Goal: Information Seeking & Learning: Find contact information

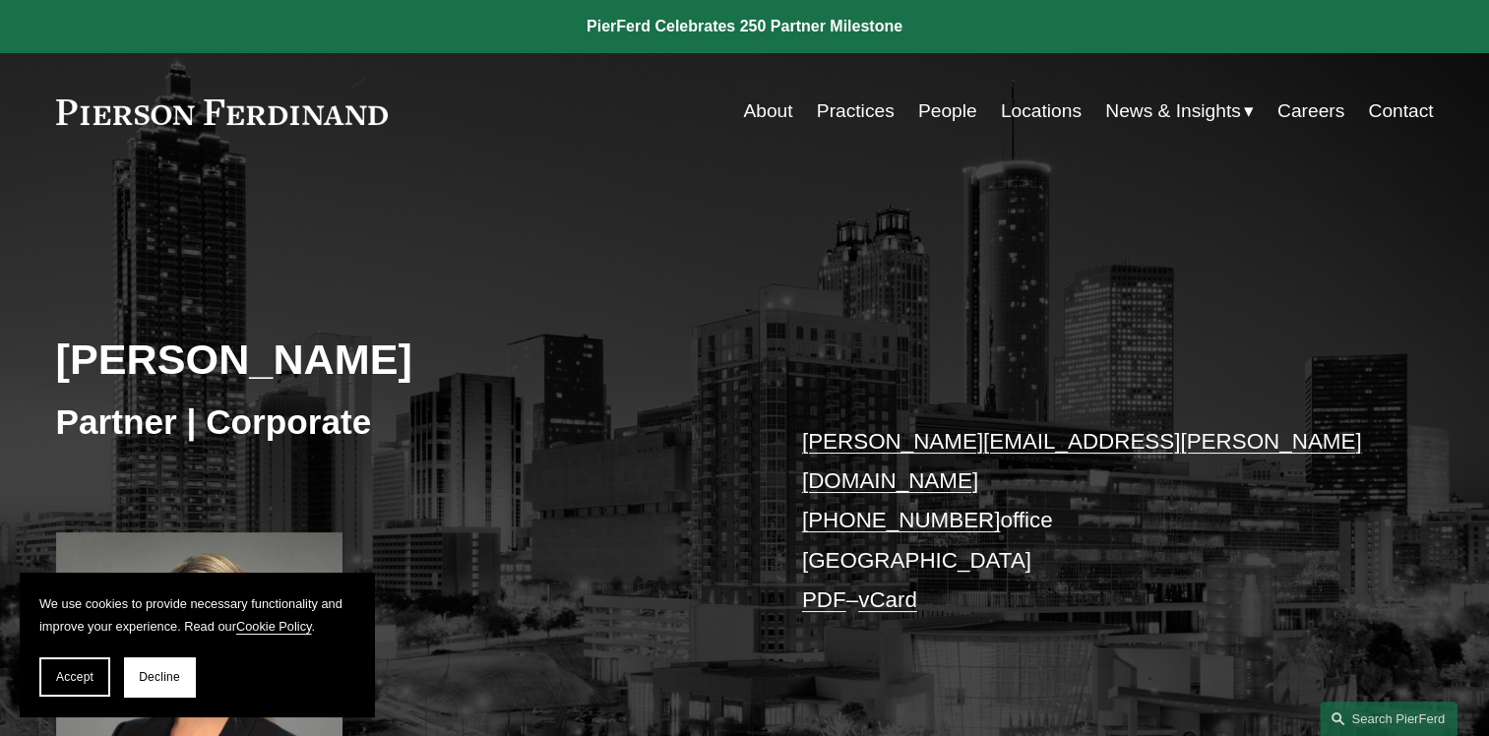
scroll to position [197, 0]
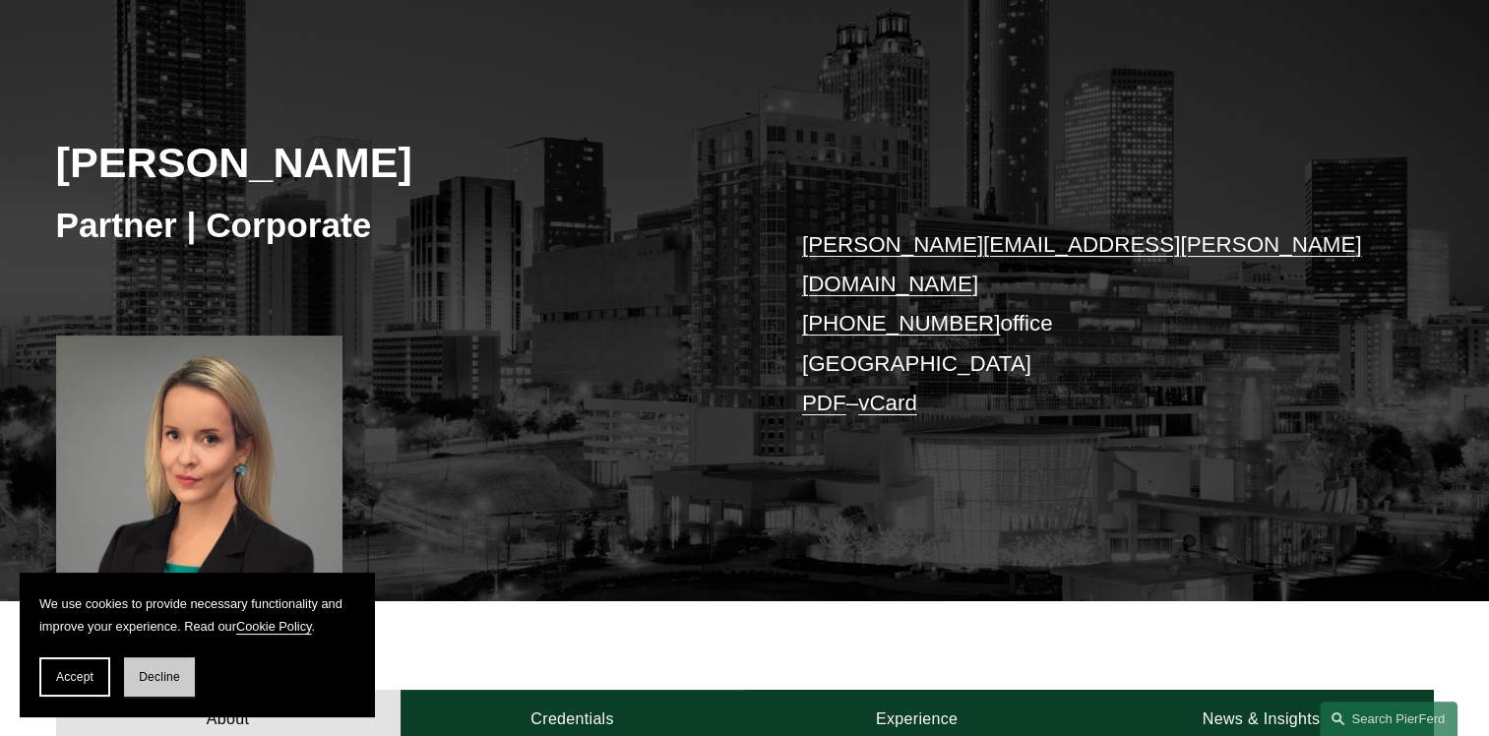
click at [171, 685] on button "Decline" at bounding box center [159, 676] width 71 height 39
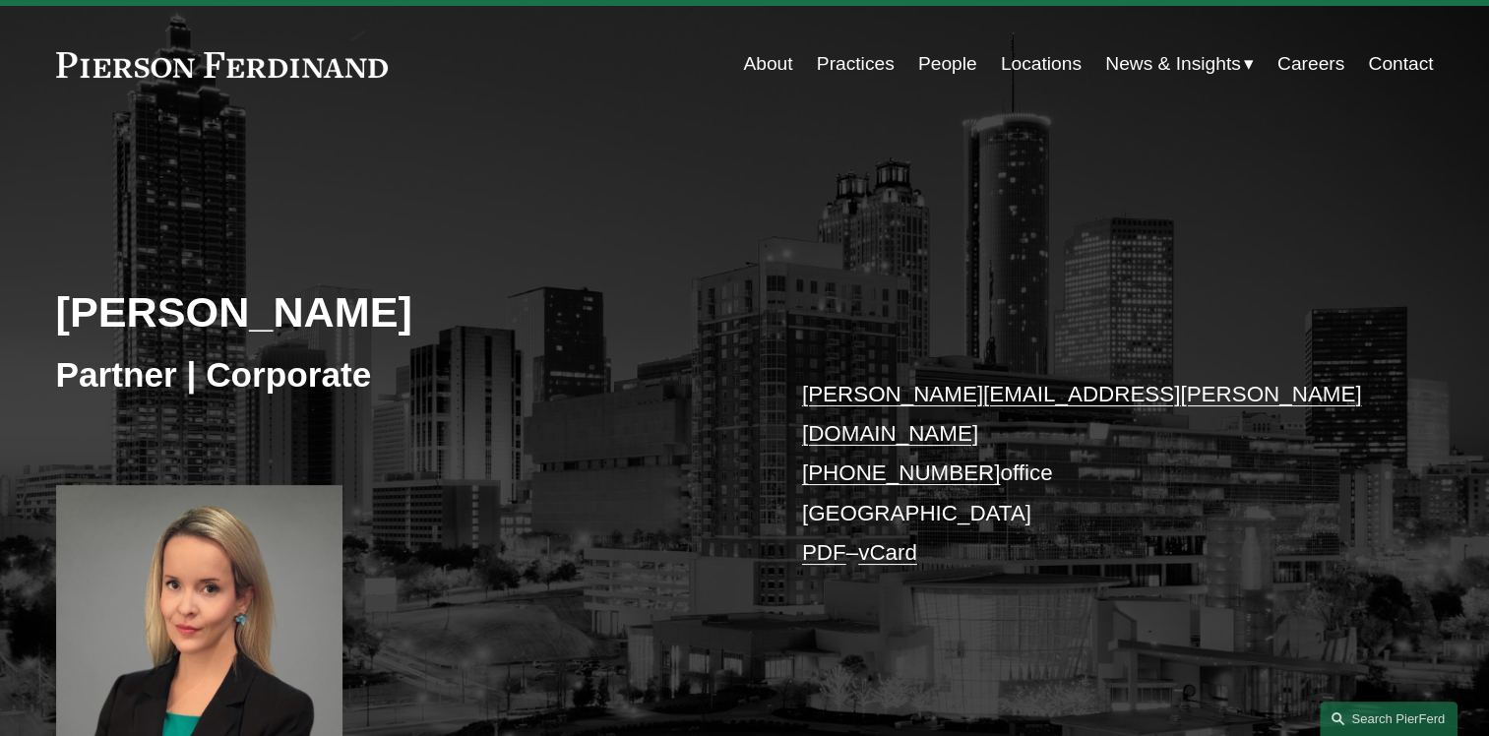
scroll to position [0, 0]
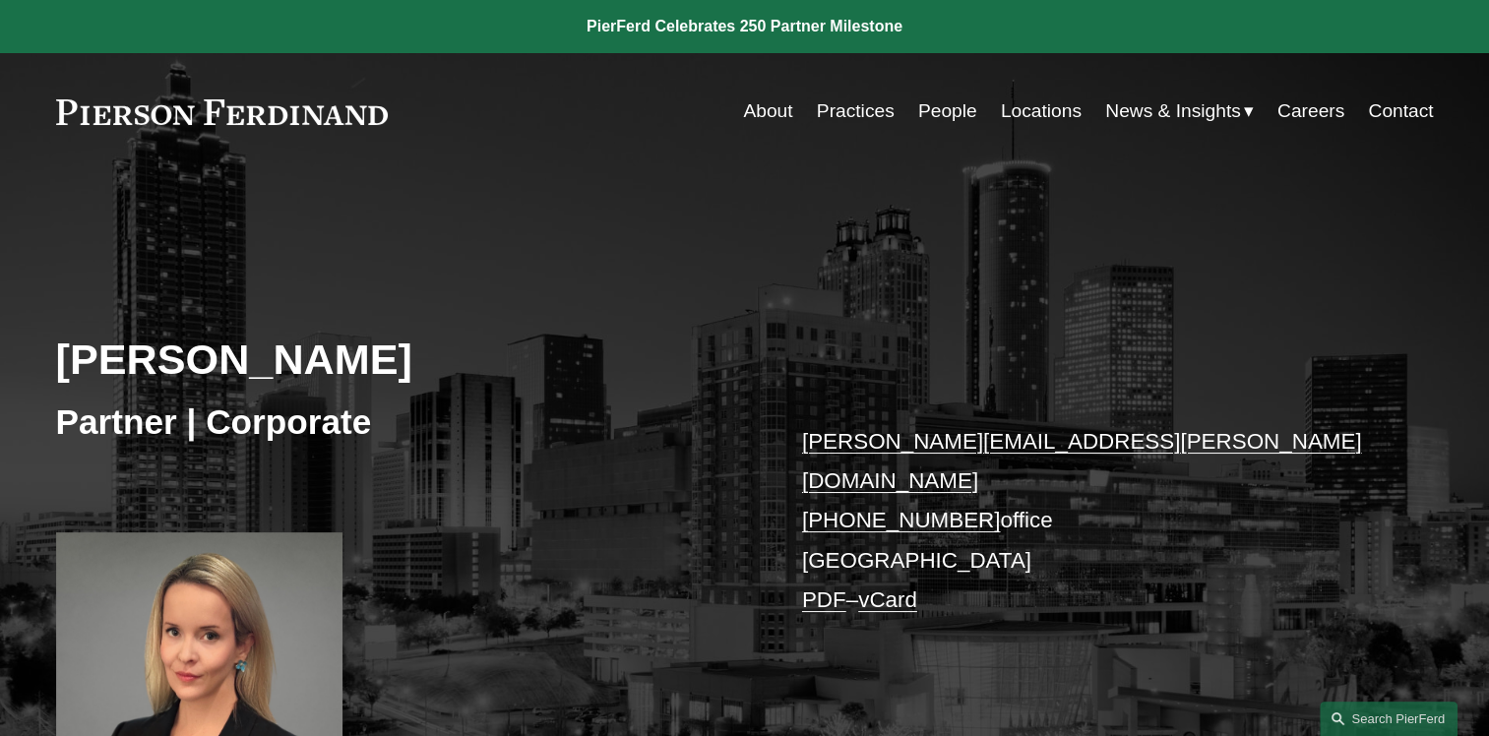
click at [211, 130] on div "About Practices People Locations News & Insights News" at bounding box center [745, 111] width 1378 height 37
click at [195, 114] on link at bounding box center [222, 112] width 333 height 26
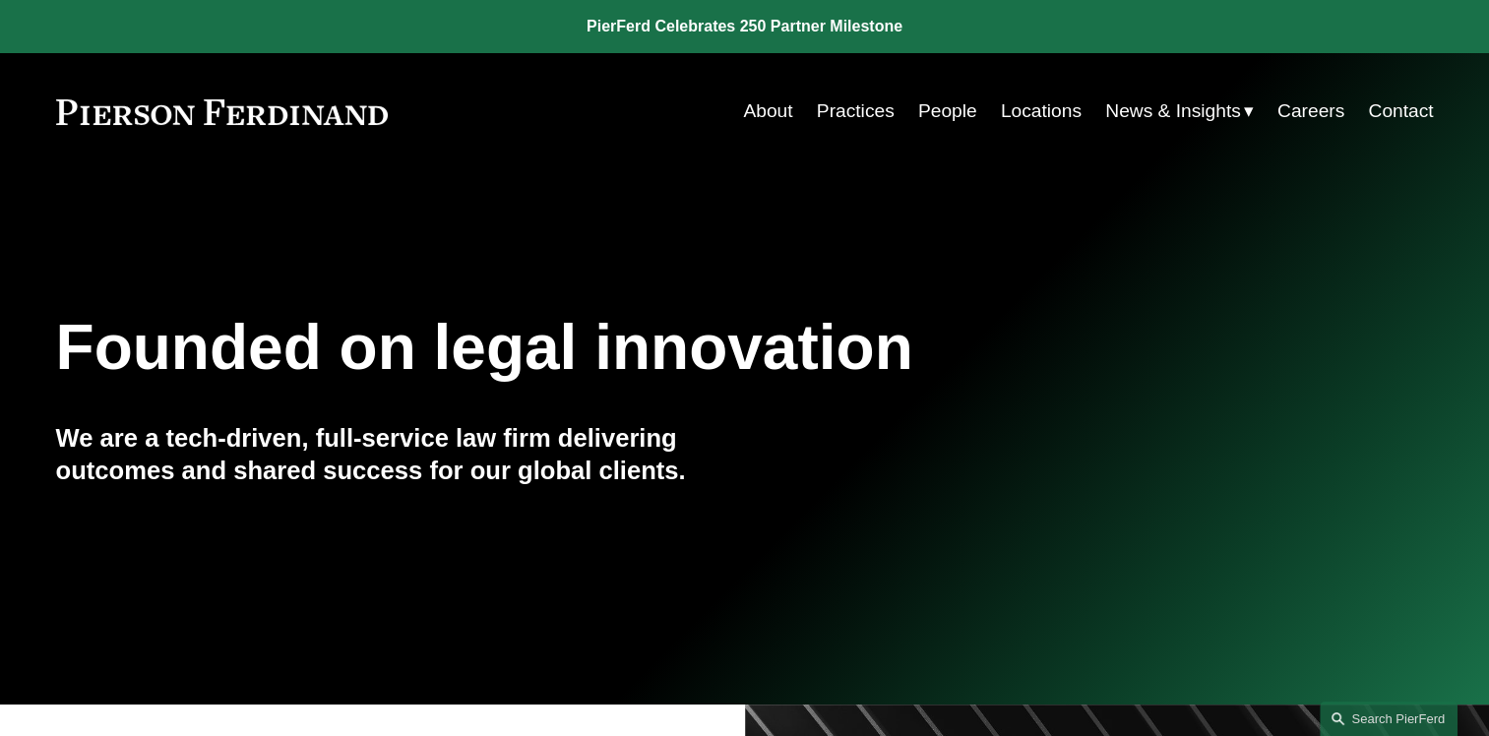
click at [937, 107] on link "People" at bounding box center [947, 111] width 59 height 37
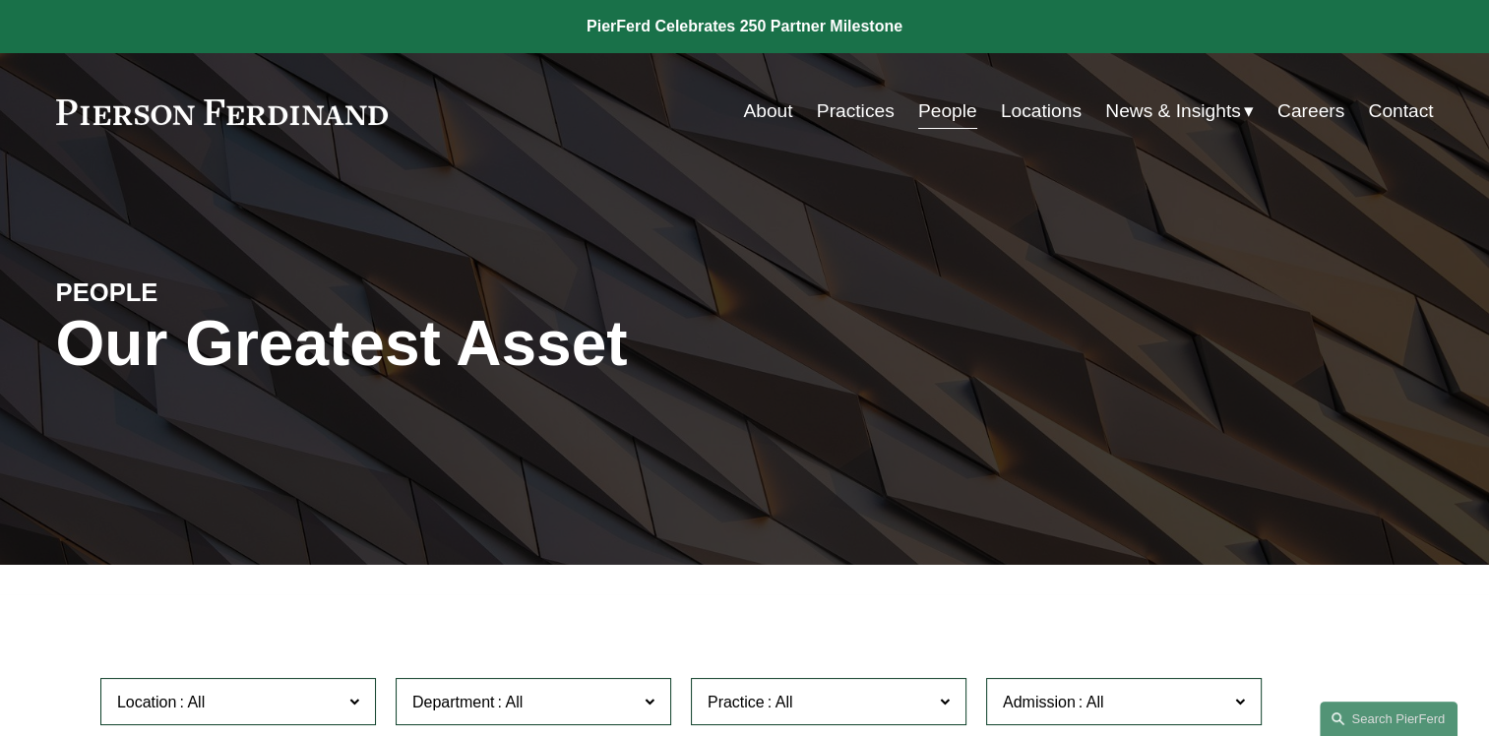
scroll to position [197, 0]
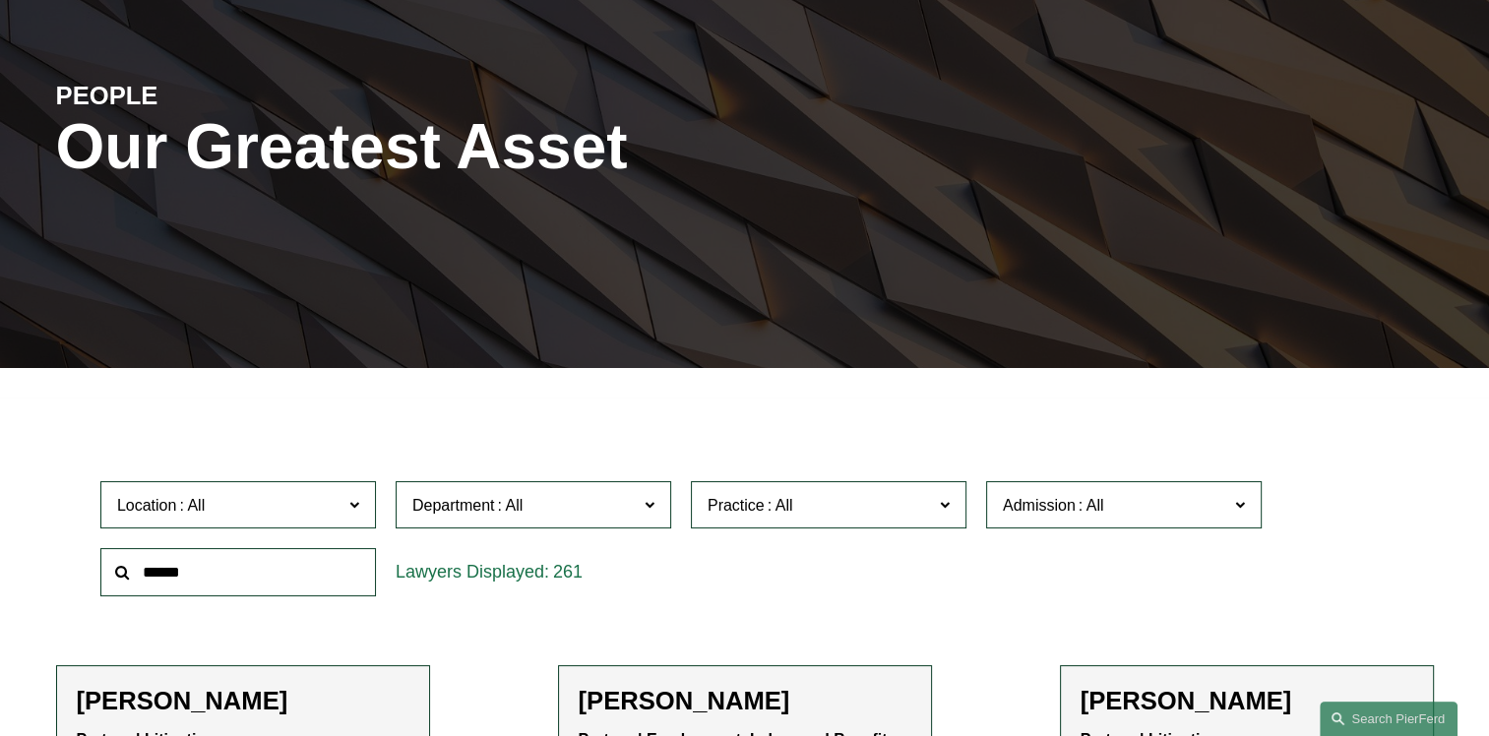
click at [333, 516] on span "Location" at bounding box center [229, 505] width 225 height 27
click at [0, 0] on link "[GEOGRAPHIC_DATA]" at bounding box center [0, 0] width 0 height 0
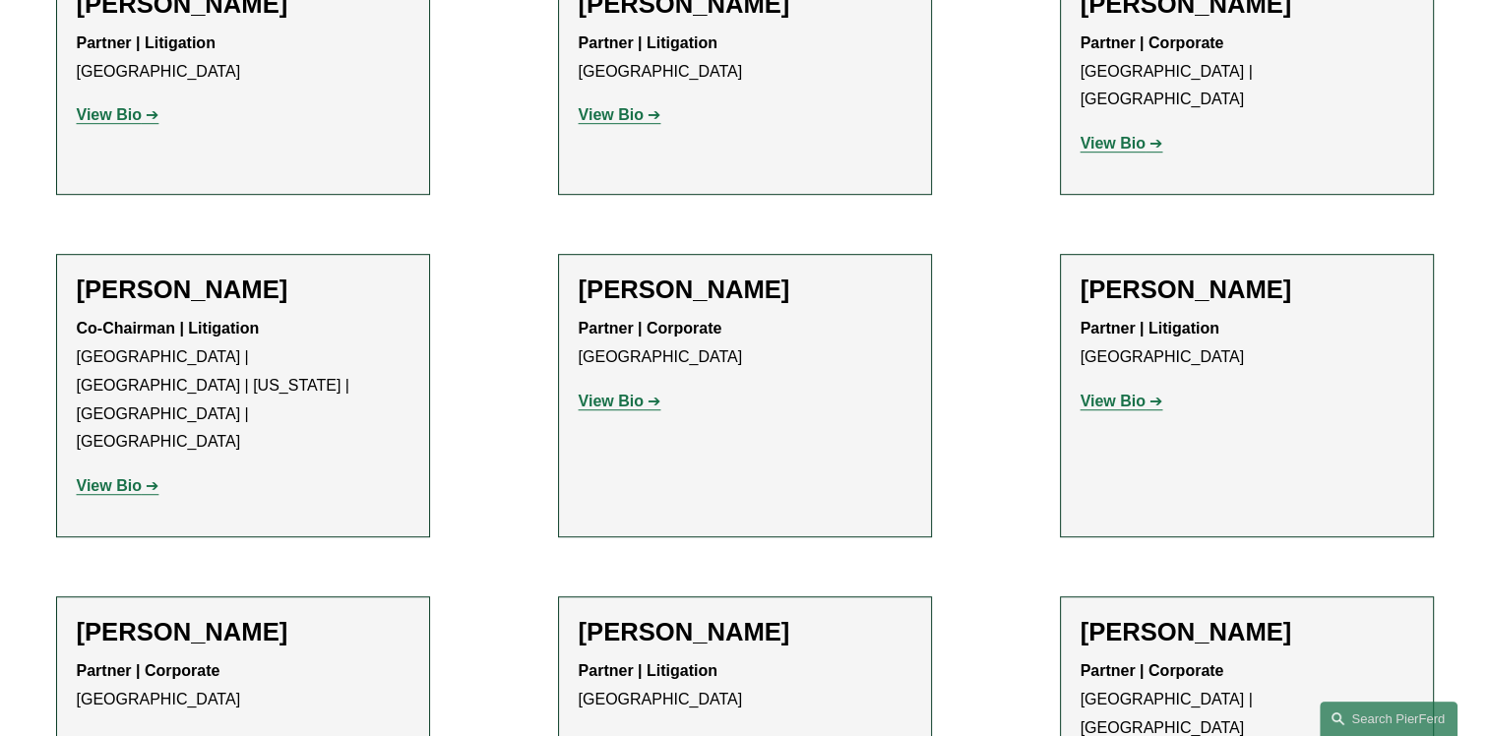
scroll to position [1250, 0]
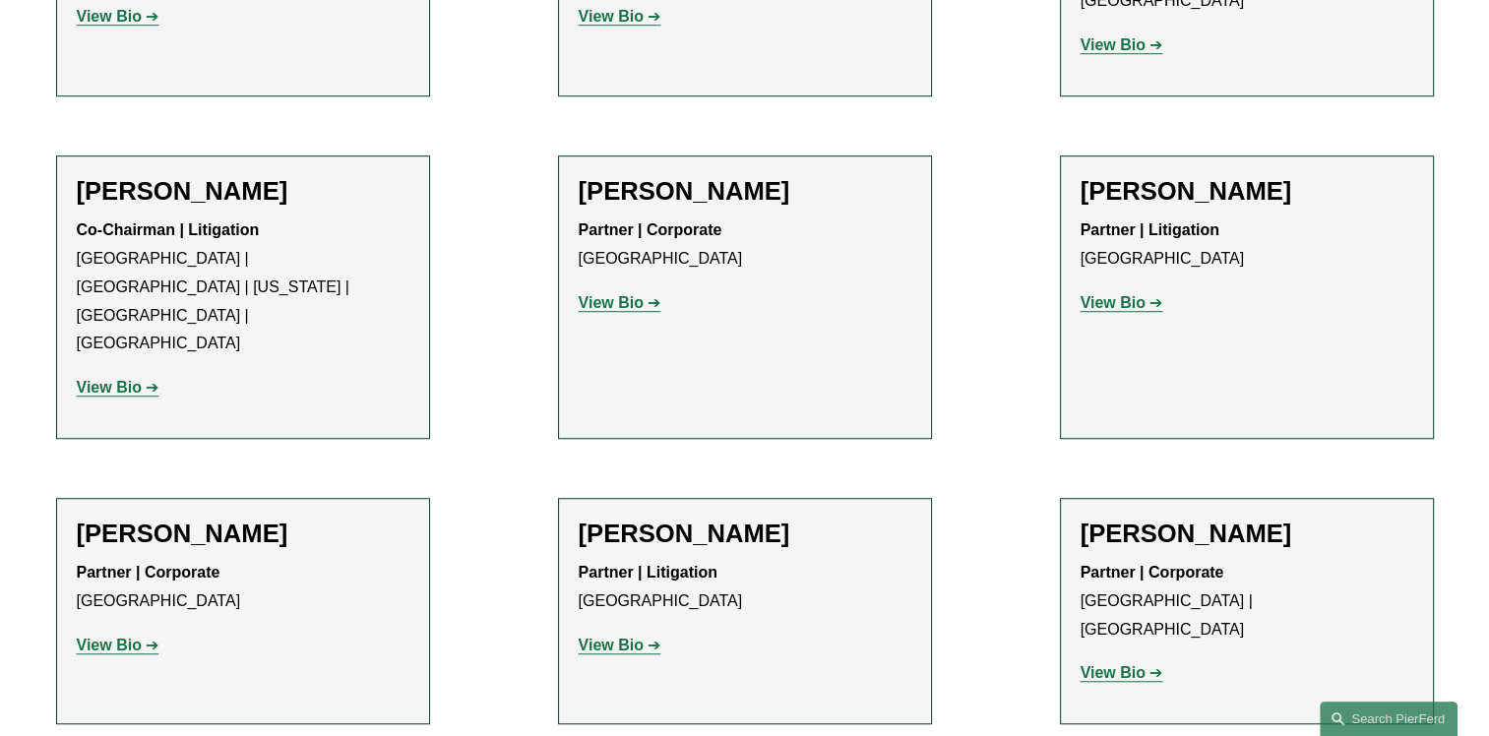
click at [219, 176] on h2 "[PERSON_NAME]" at bounding box center [243, 191] width 333 height 31
click at [106, 379] on strong "View Bio" at bounding box center [109, 387] width 65 height 17
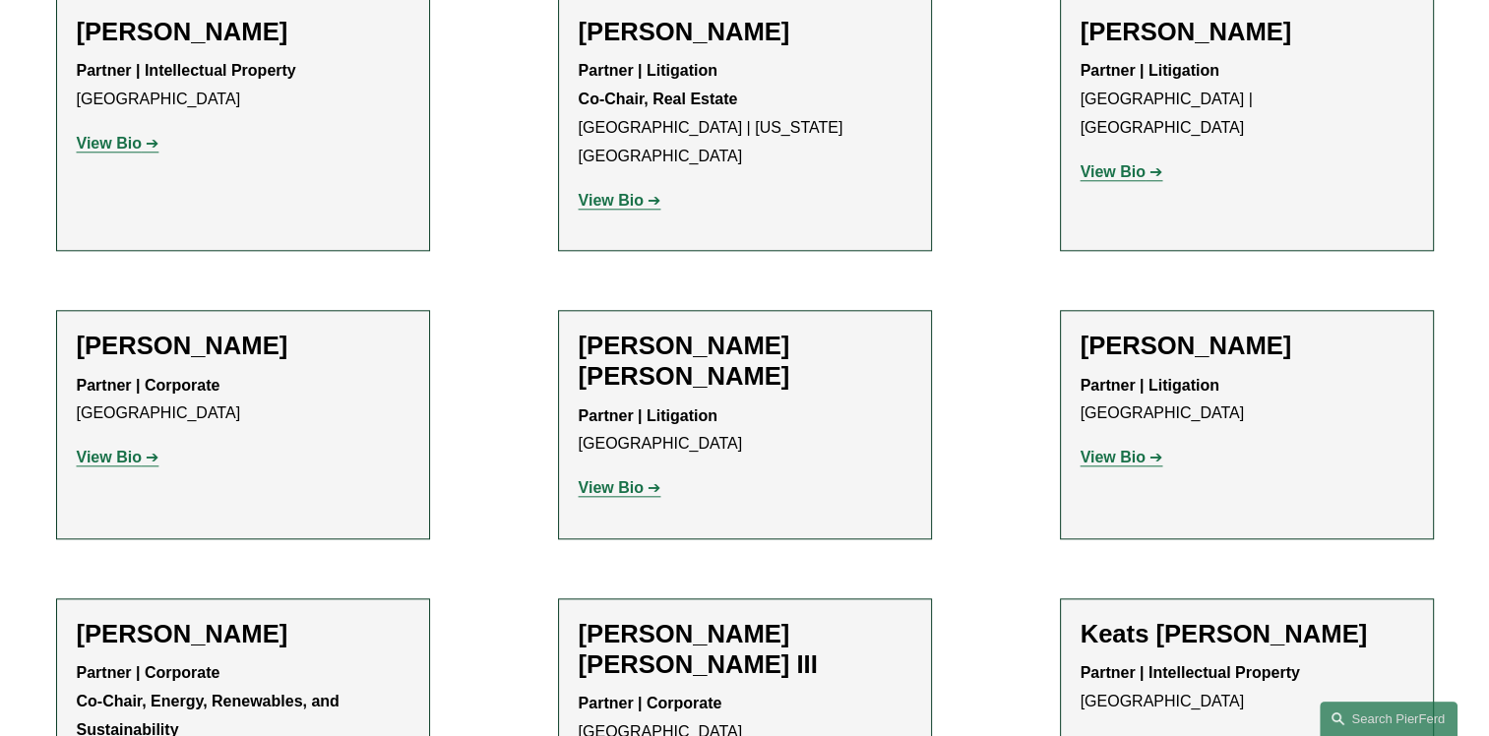
scroll to position [2136, 0]
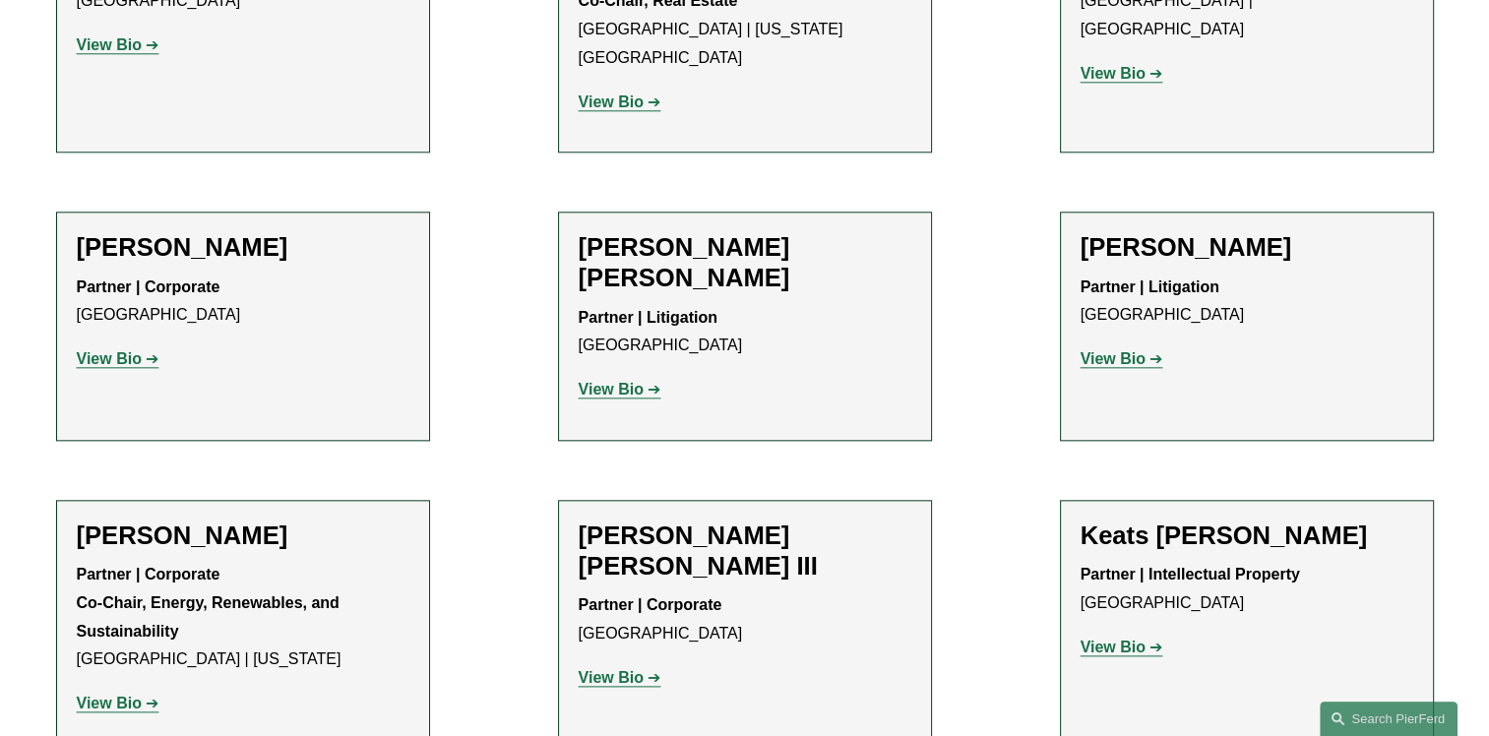
click at [1194, 232] on h2 "David L. Pardue" at bounding box center [1247, 247] width 333 height 31
click at [1106, 350] on strong "View Bio" at bounding box center [1113, 358] width 65 height 17
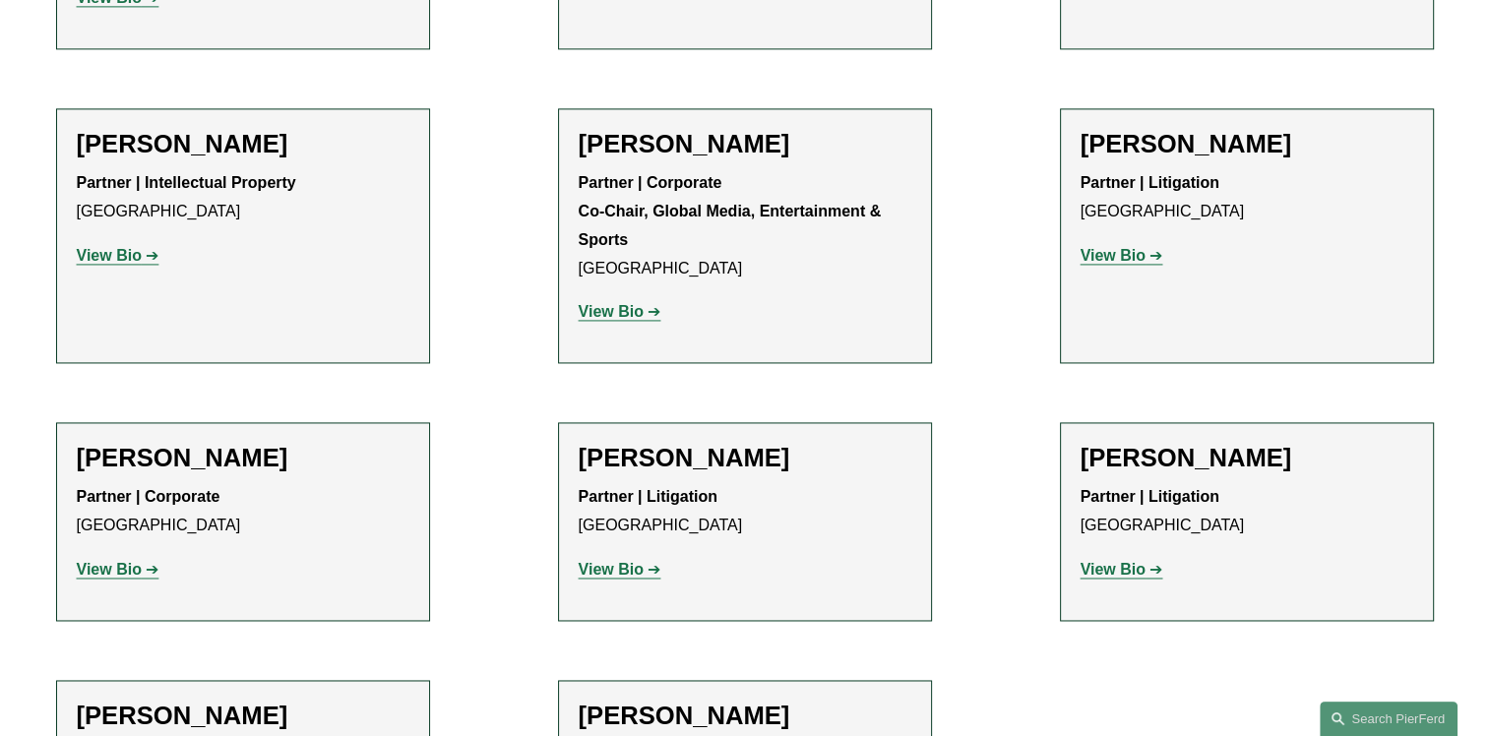
scroll to position [2923, 0]
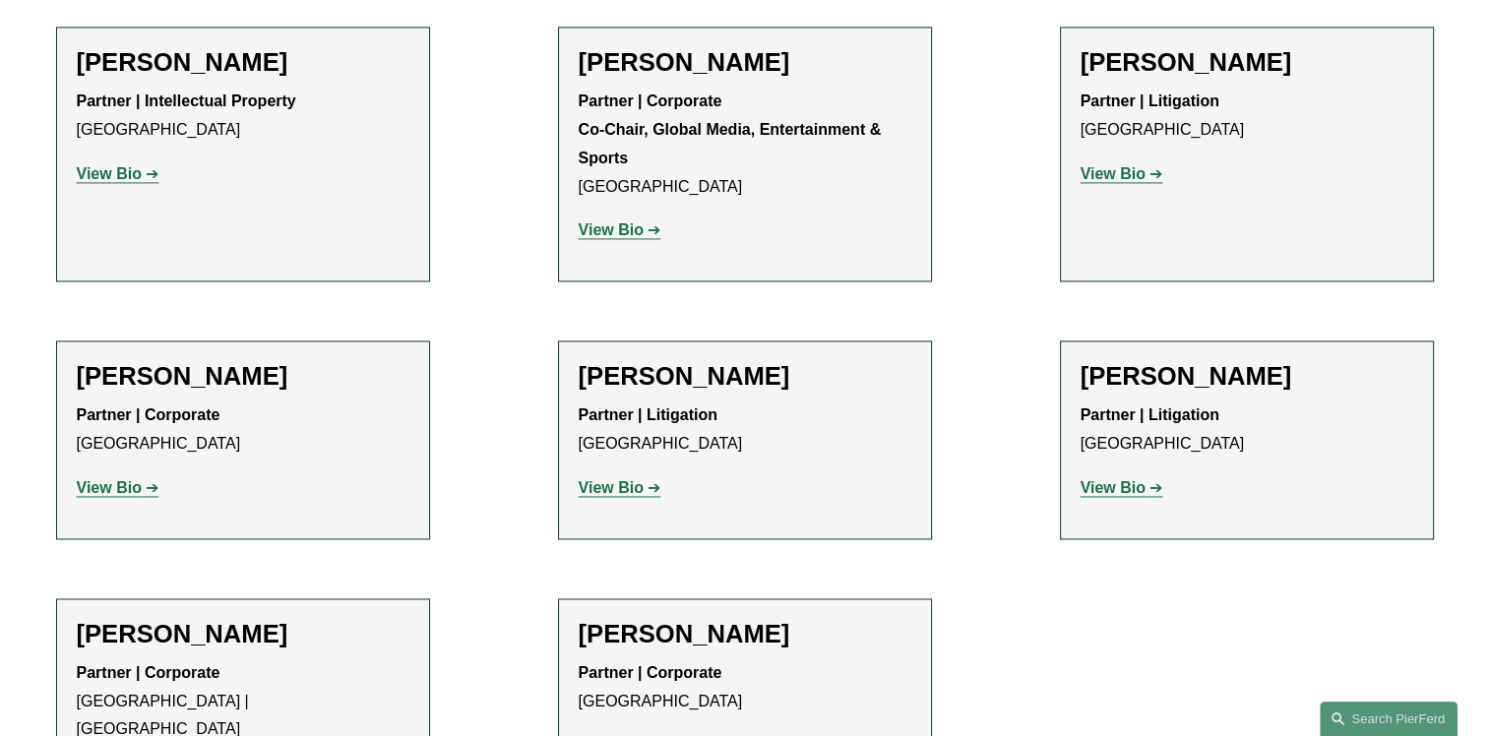
click at [119, 479] on strong "View Bio" at bounding box center [109, 487] width 65 height 17
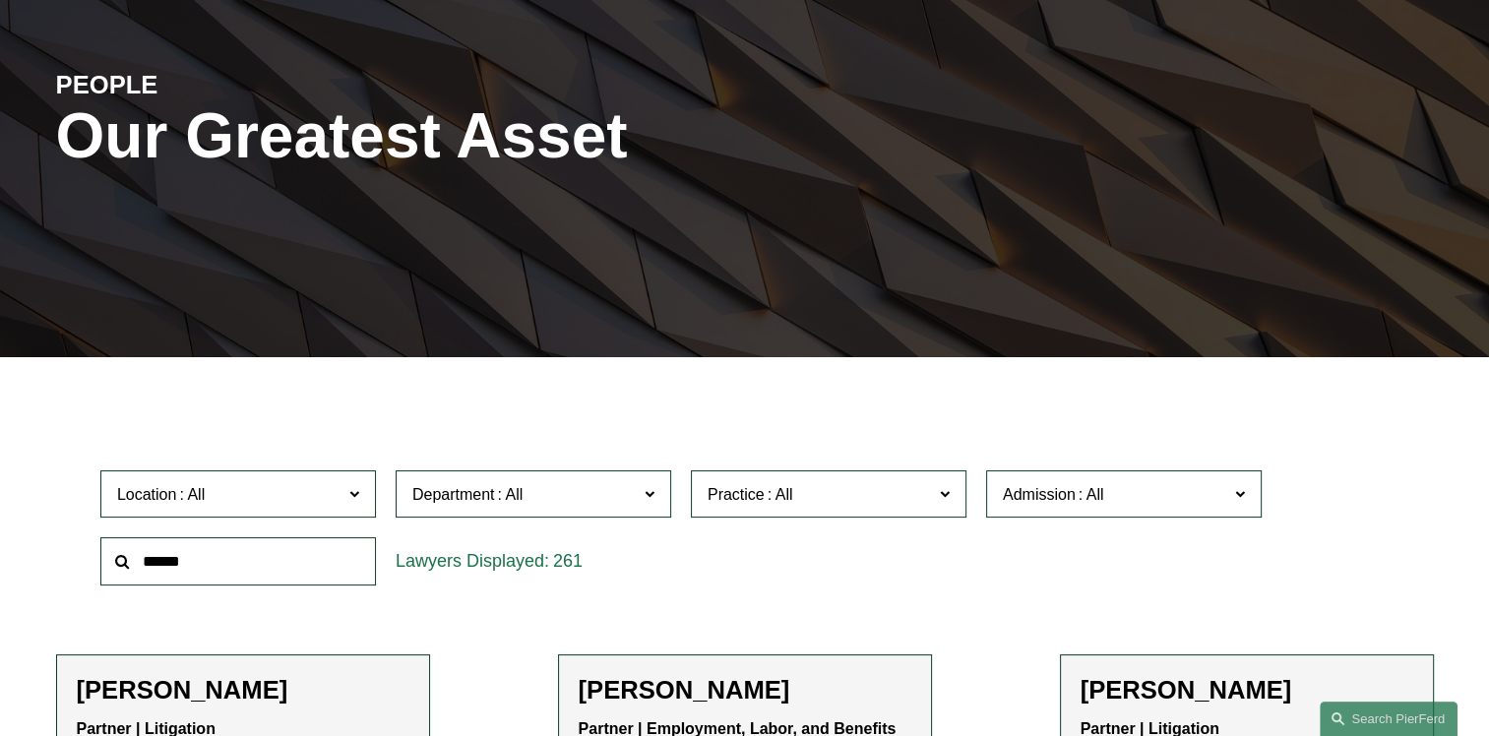
scroll to position [197, 0]
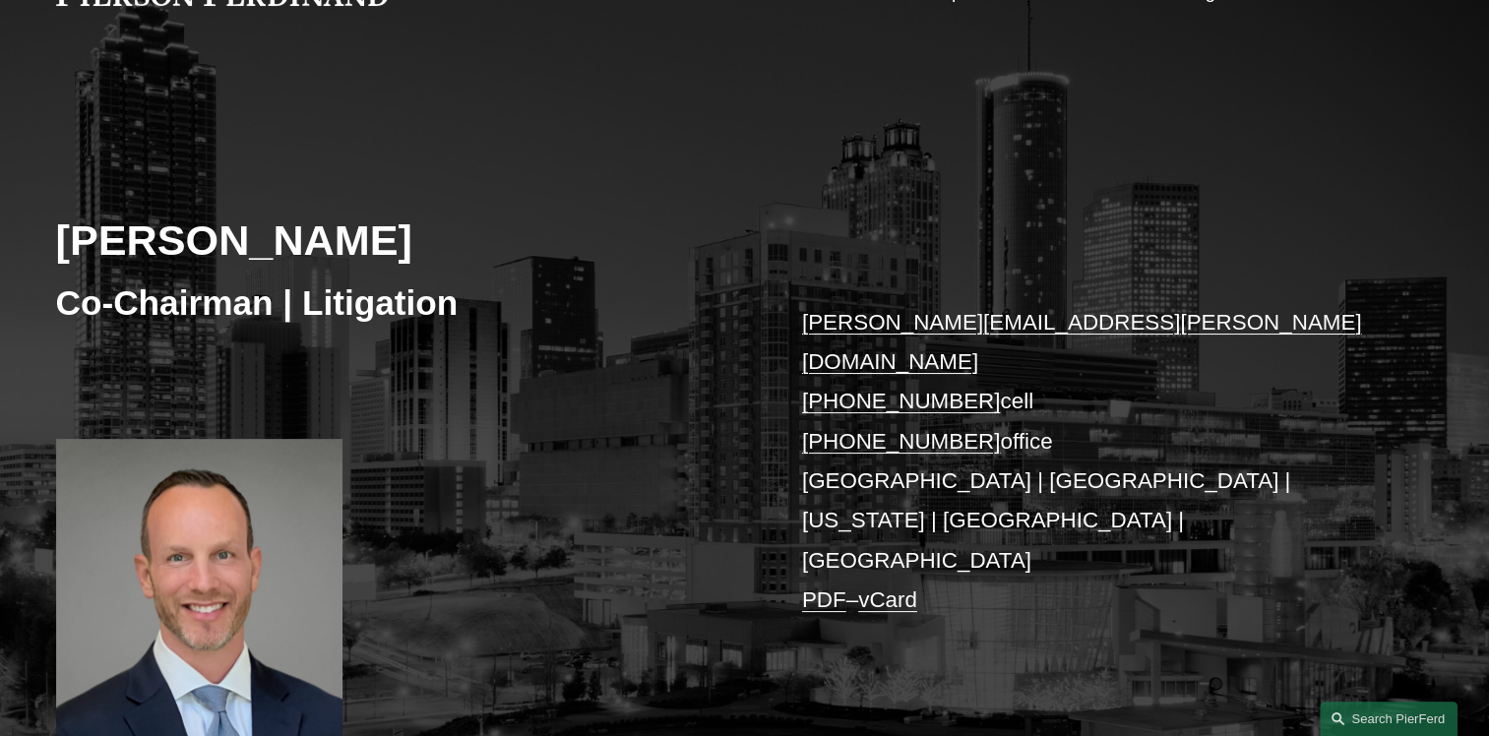
scroll to position [295, 0]
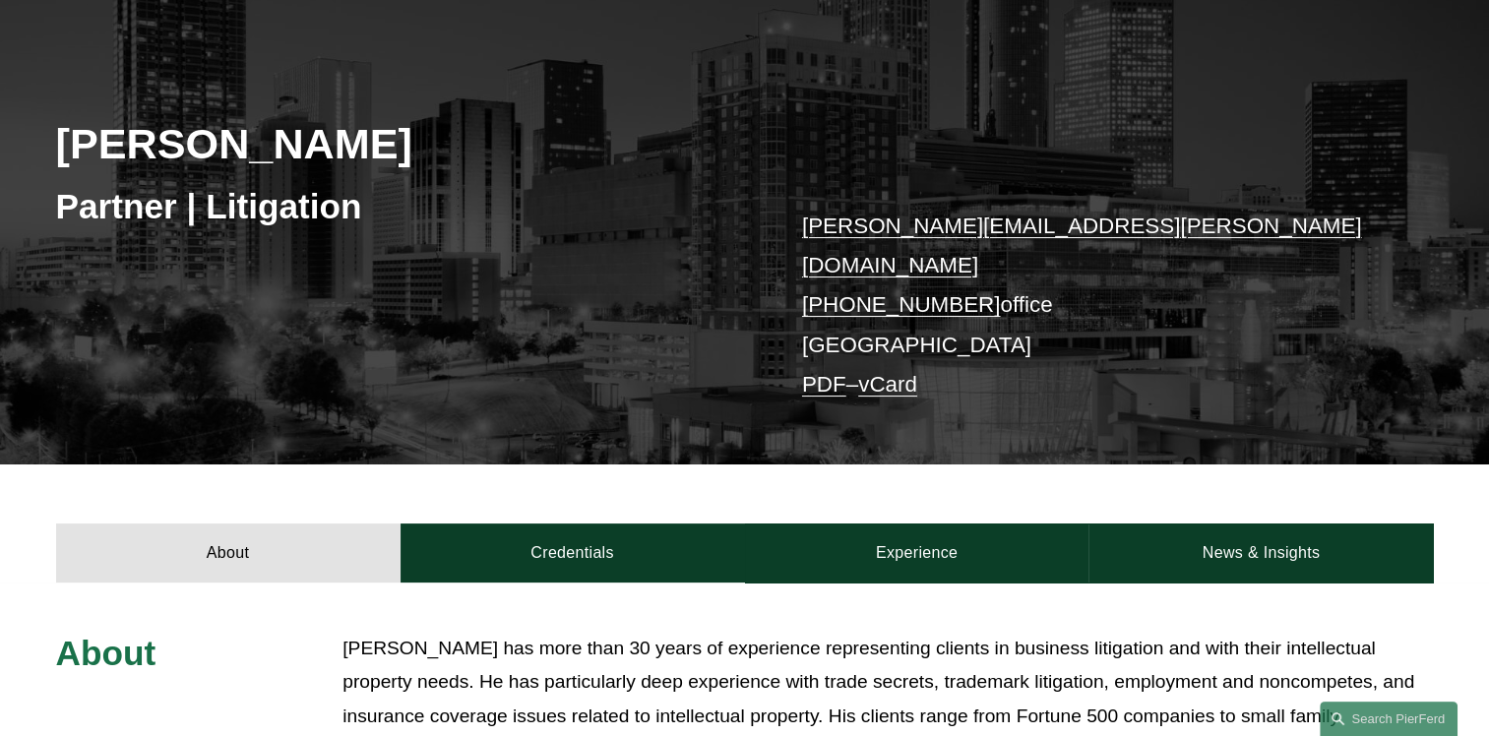
scroll to position [295, 0]
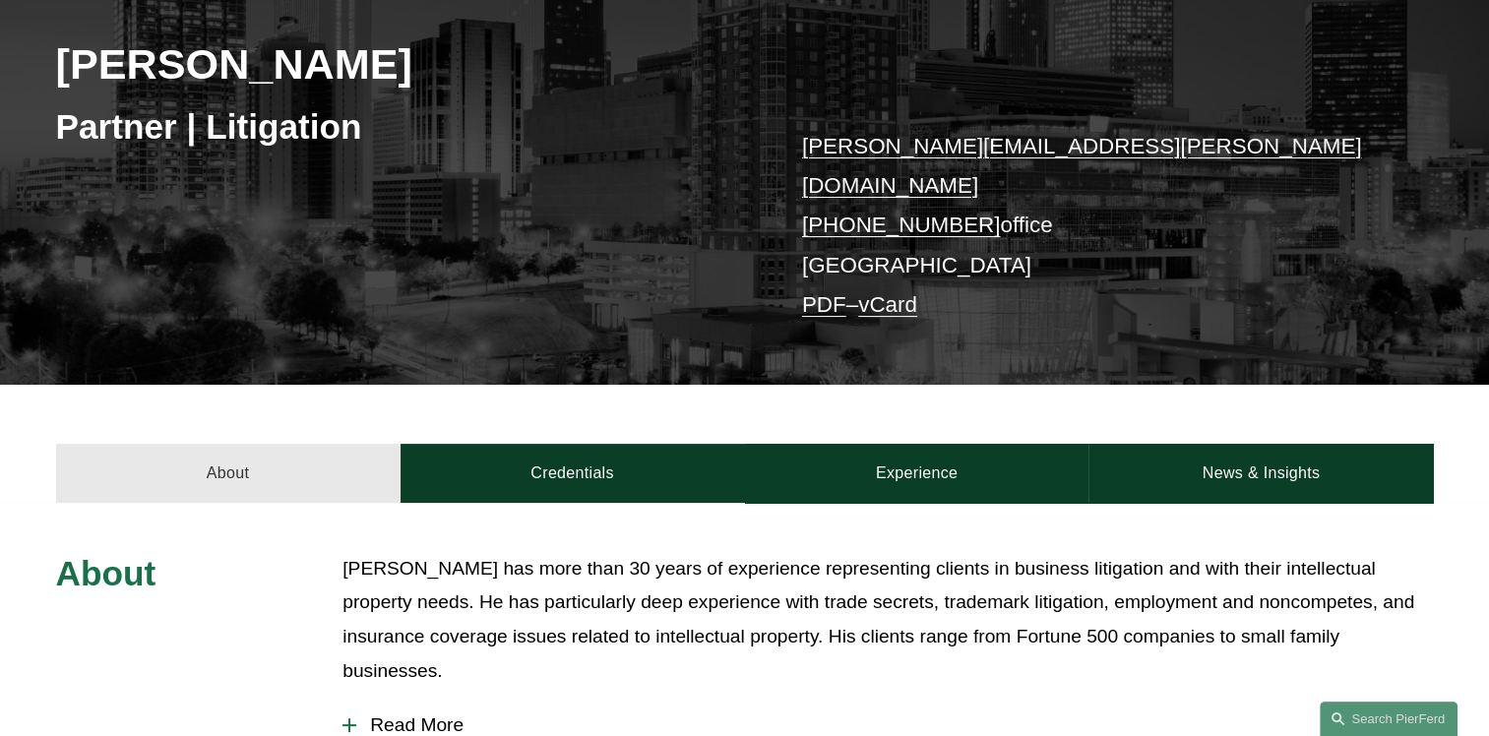
click at [225, 453] on link "About" at bounding box center [228, 473] width 344 height 59
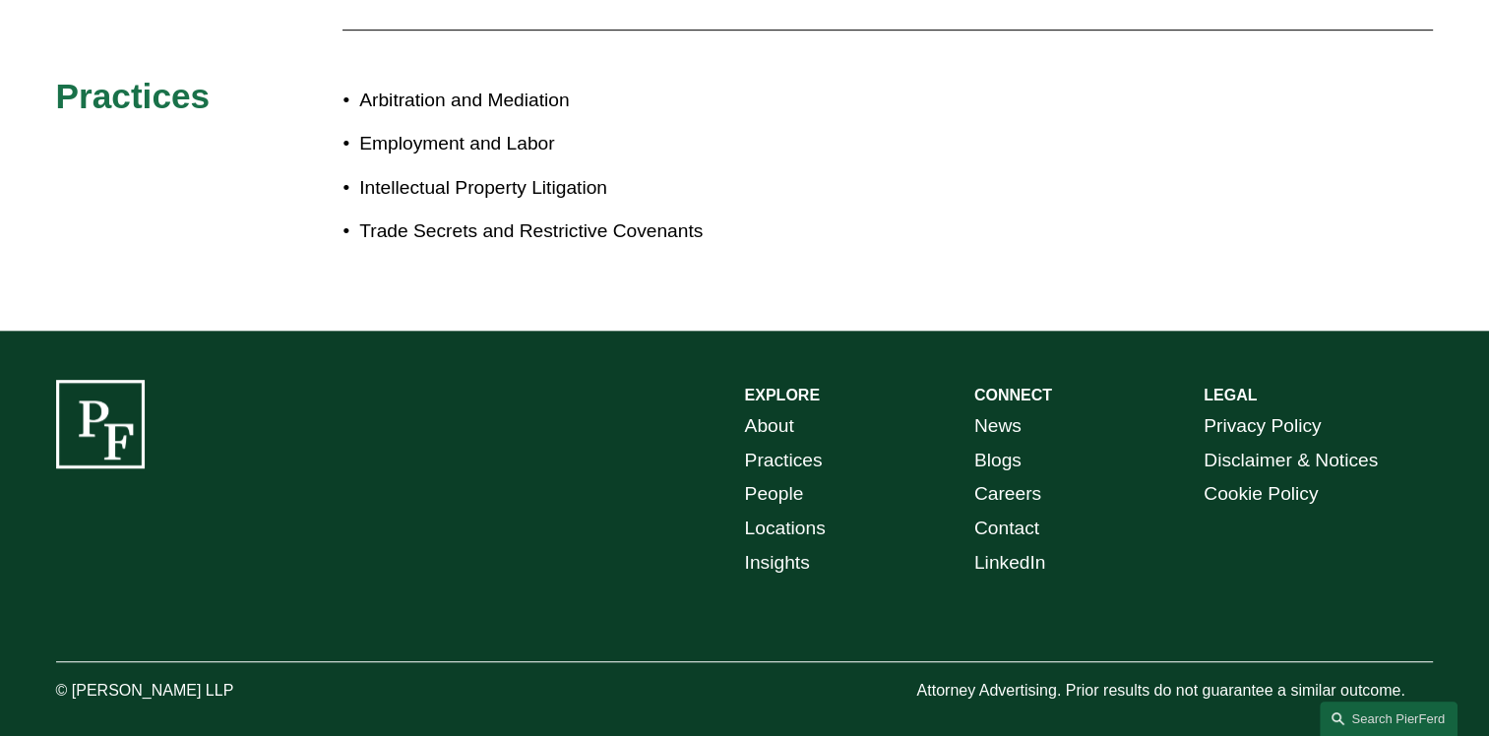
scroll to position [449, 0]
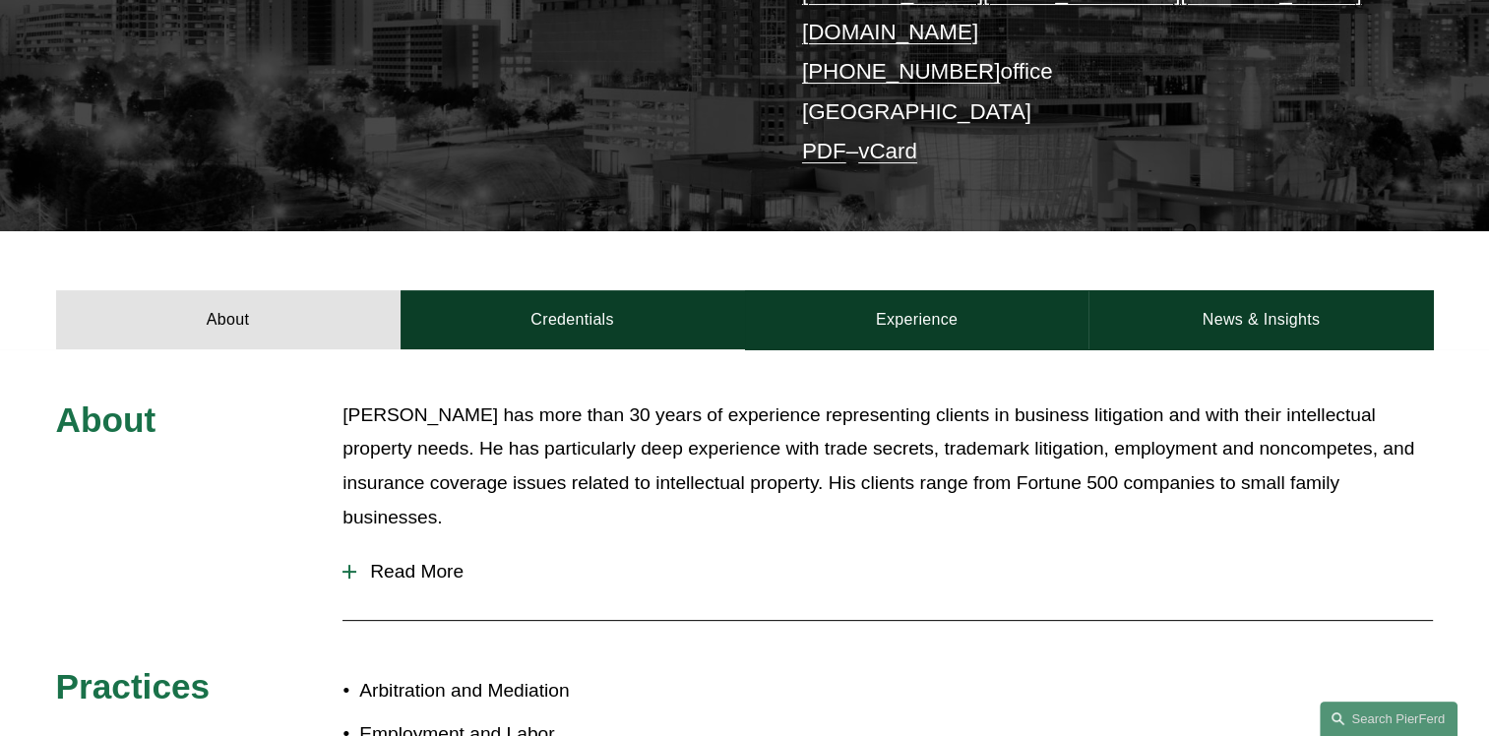
click at [390, 561] on span "Read More" at bounding box center [894, 572] width 1077 height 22
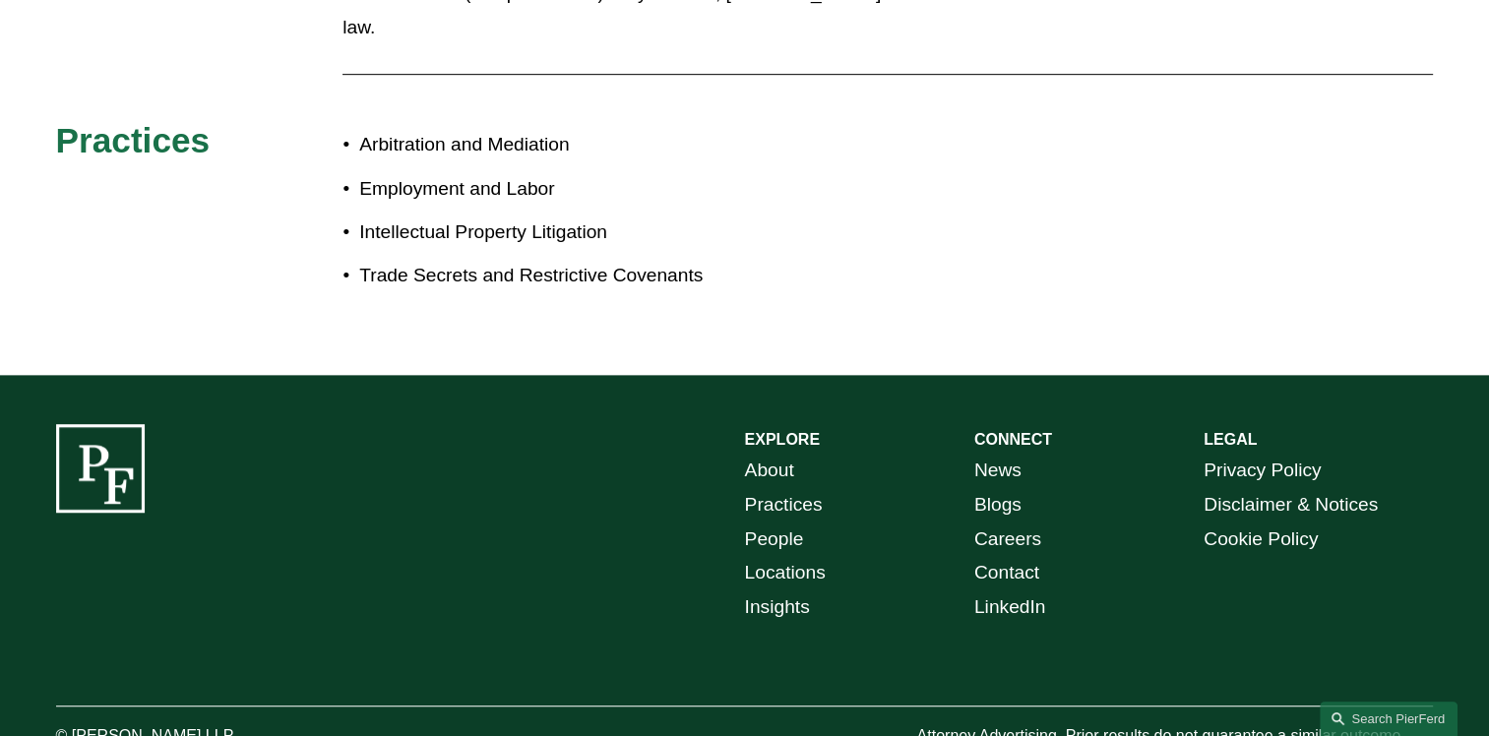
scroll to position [547, 0]
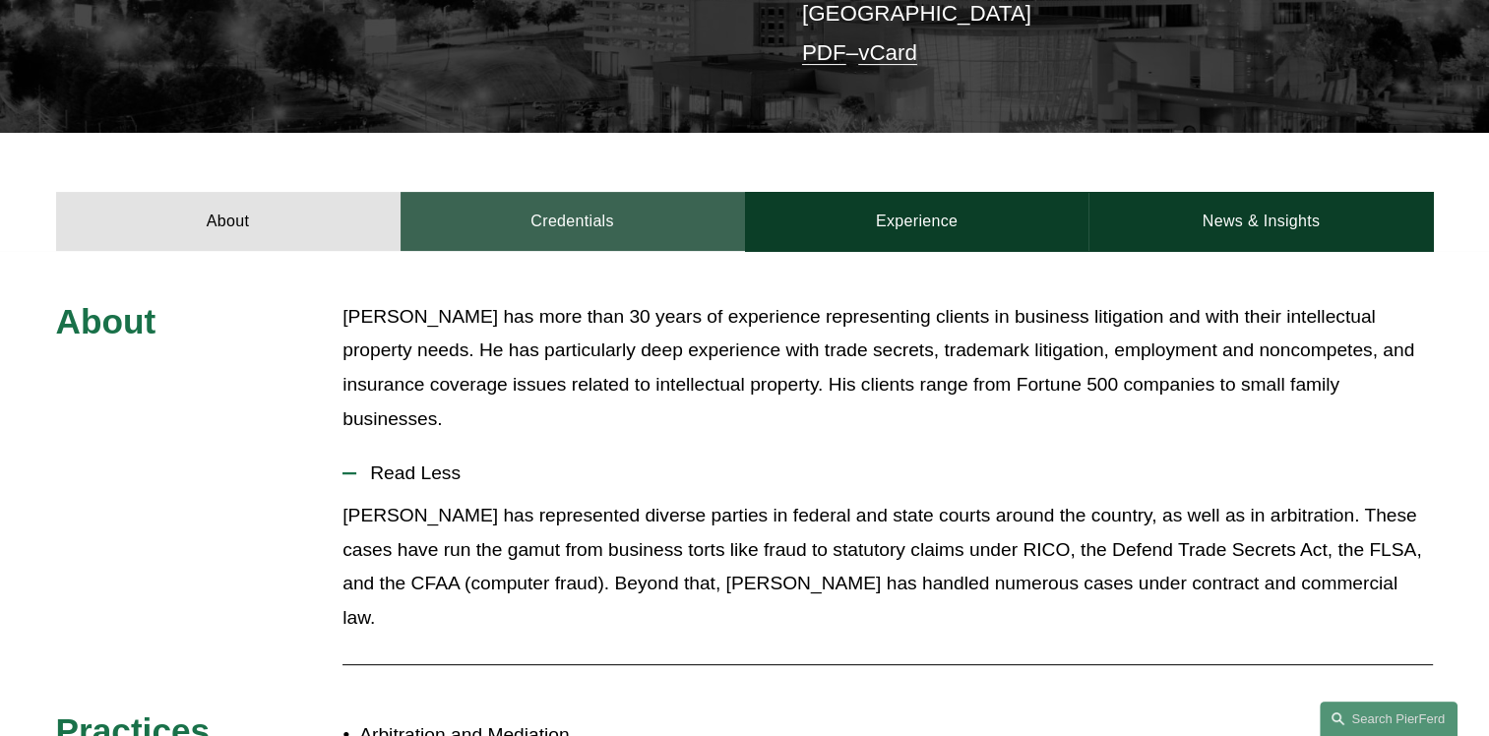
click at [581, 209] on link "Credentials" at bounding box center [573, 221] width 344 height 59
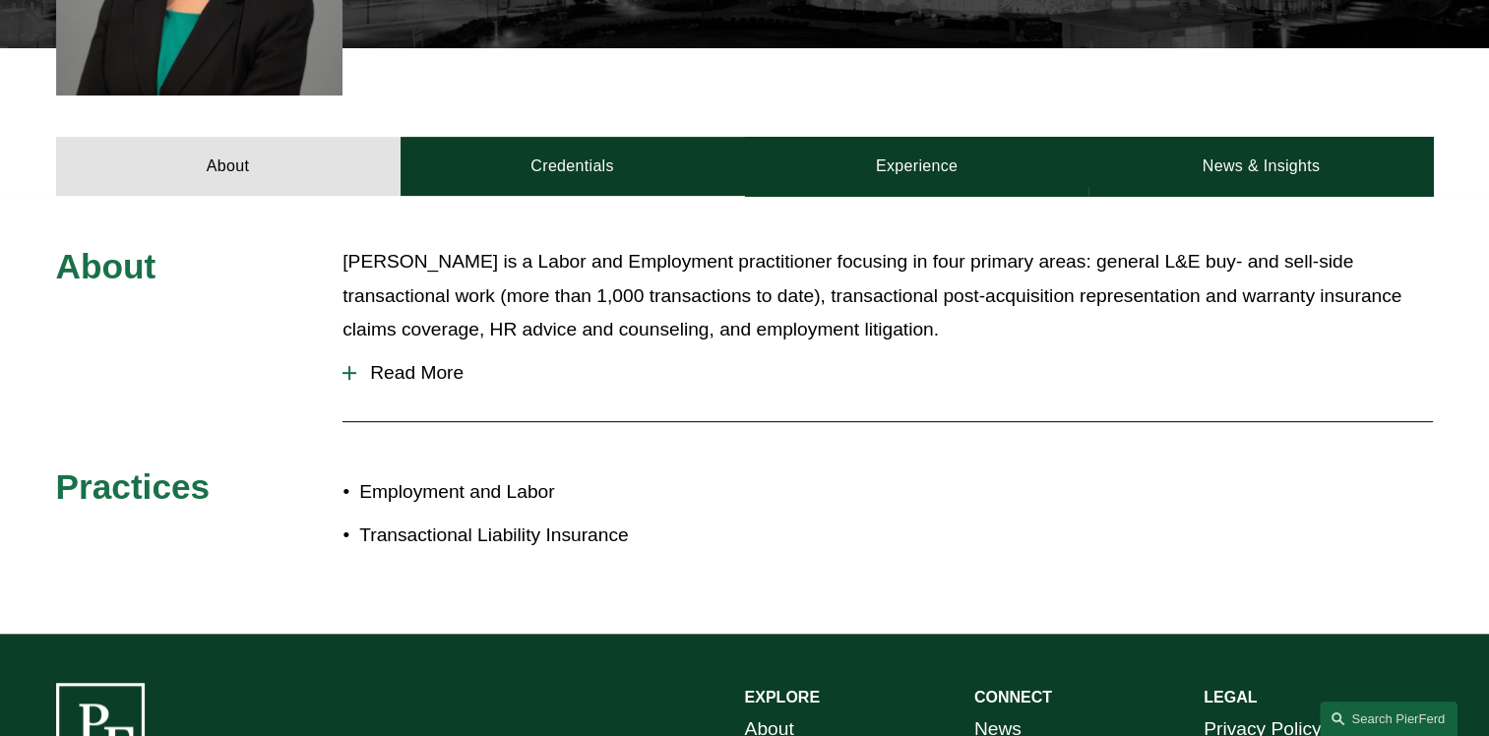
scroll to position [886, 0]
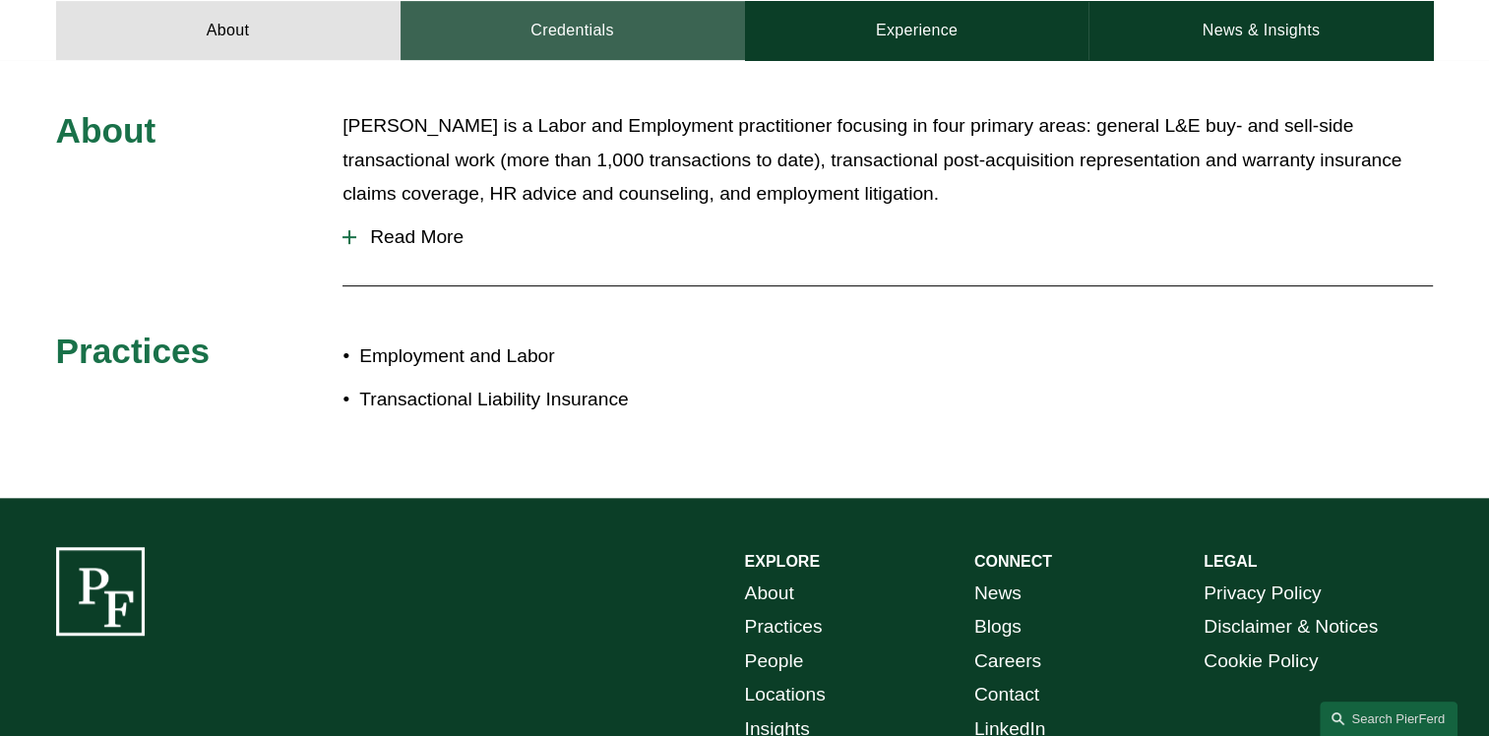
click at [547, 10] on link "Credentials" at bounding box center [573, 30] width 344 height 59
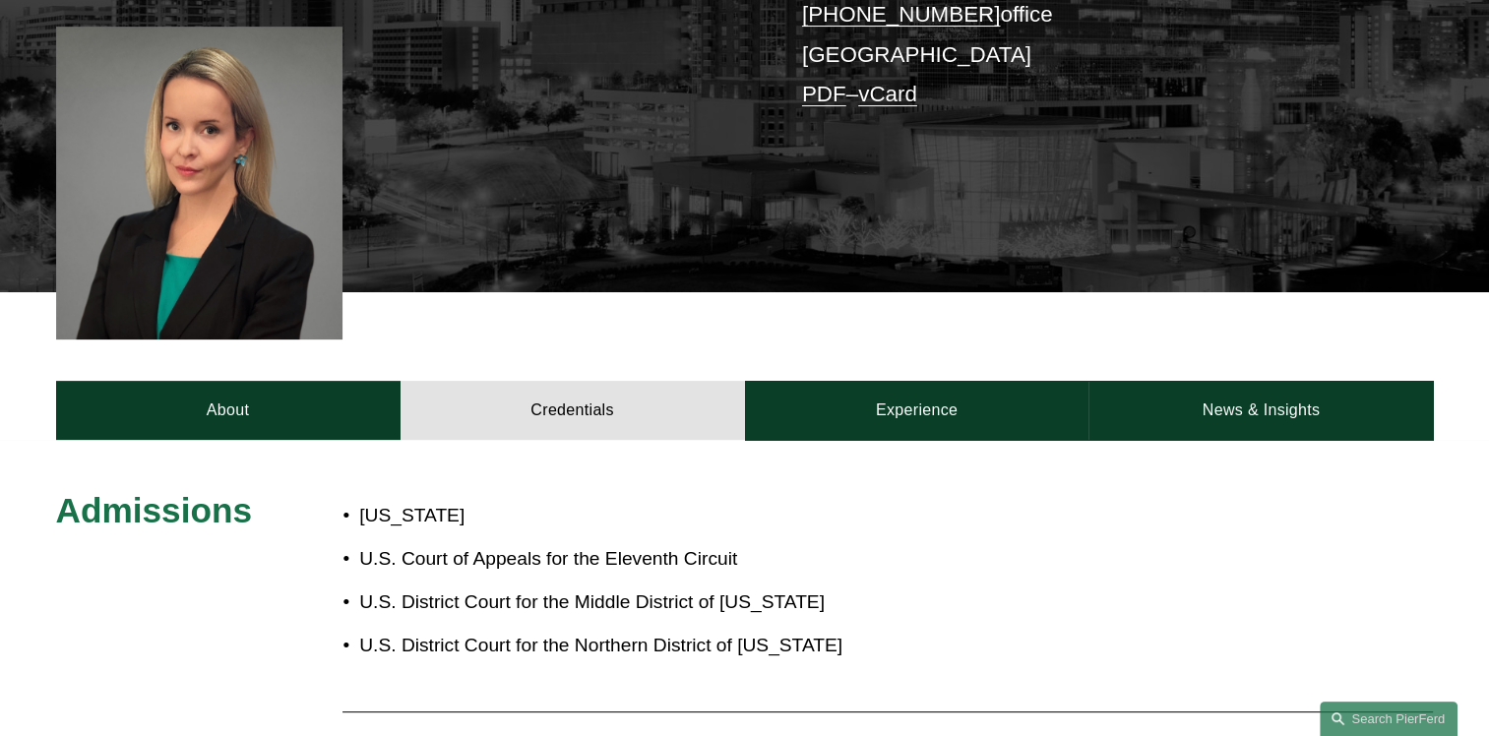
scroll to position [492, 0]
